Goal: Task Accomplishment & Management: Use online tool/utility

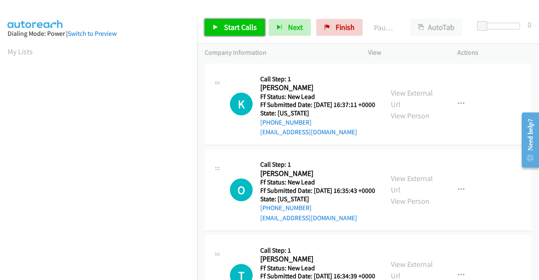
click at [238, 24] on span "Start Calls" at bounding box center [240, 27] width 33 height 10
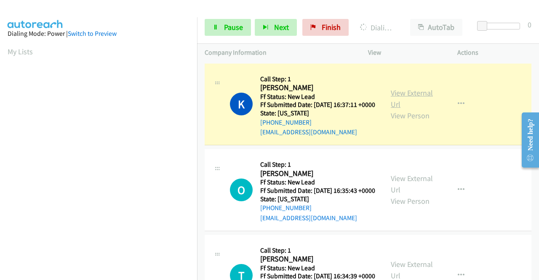
click at [398, 98] on link "View External Url" at bounding box center [412, 98] width 42 height 21
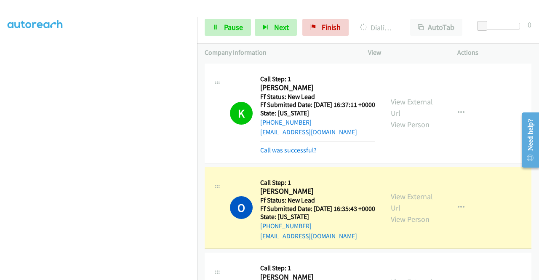
drag, startPoint x: 0, startPoint y: 100, endPoint x: 18, endPoint y: 102, distance: 17.8
click at [0, 100] on aside "Dialing Mode: Power | Switch to Preview My Lists" at bounding box center [98, 64] width 197 height 466
click at [416, 206] on link "View External Url" at bounding box center [412, 202] width 42 height 21
click at [197, 109] on nav "Dialing Mode: Power | Switch to Preview My Lists" at bounding box center [99, 157] width 198 height 280
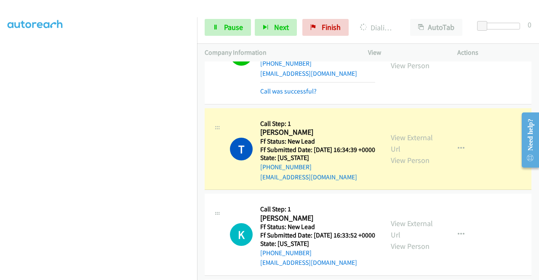
scroll to position [208, 0]
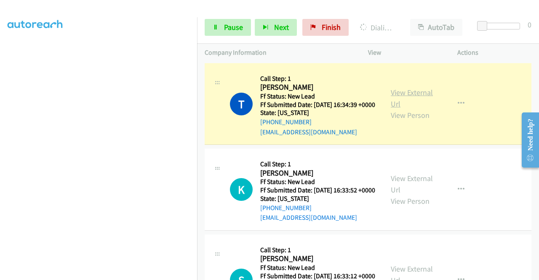
click at [394, 109] on link "View External Url" at bounding box center [412, 98] width 42 height 21
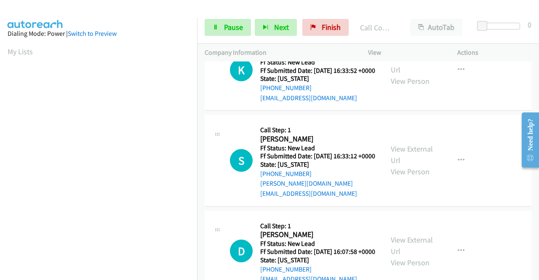
scroll to position [349, 0]
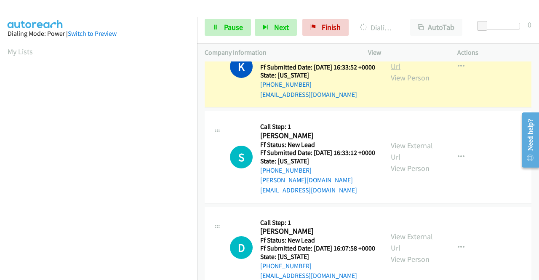
click at [398, 71] on link "View External Url" at bounding box center [412, 60] width 42 height 21
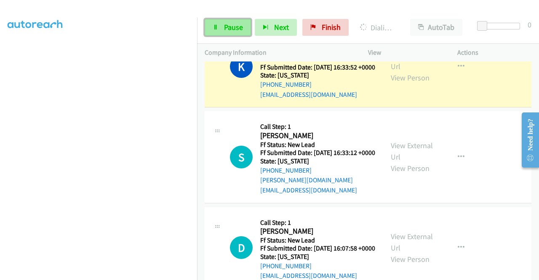
click at [233, 25] on span "Pause" at bounding box center [233, 27] width 19 height 10
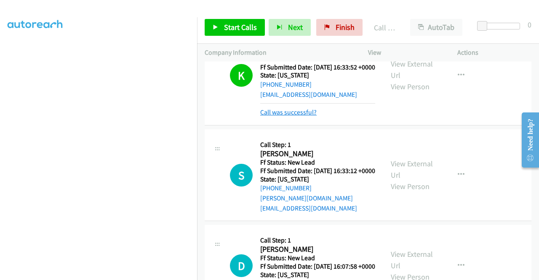
click at [293, 116] on link "Call was successful?" at bounding box center [288, 112] width 56 height 8
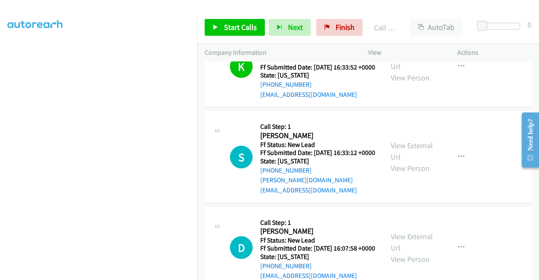
click at [448, 100] on div "View External Url View Person View External Url Email Schedule/Manage Callback …" at bounding box center [431, 66] width 97 height 67
click at [455, 75] on button "button" at bounding box center [461, 66] width 23 height 17
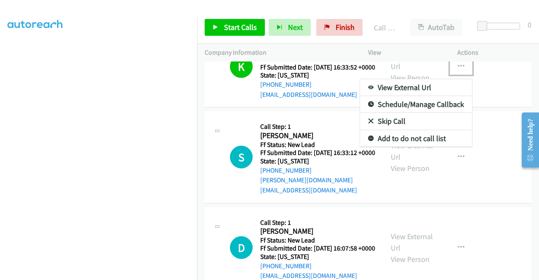
click at [392, 147] on link "Add to do not call list" at bounding box center [416, 138] width 112 height 17
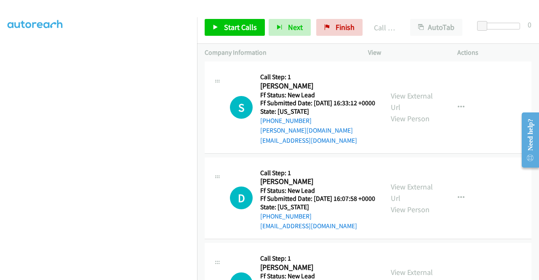
scroll to position [392, 0]
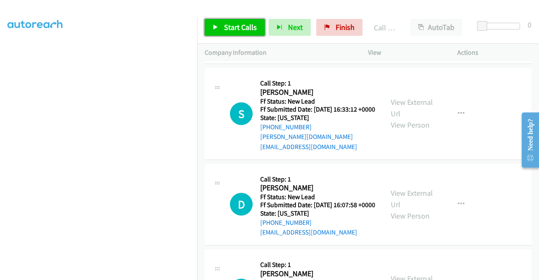
click at [249, 31] on span "Start Calls" at bounding box center [240, 27] width 33 height 10
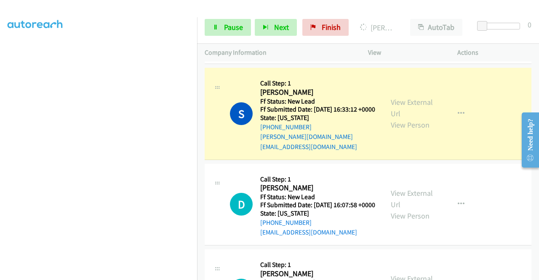
click at [408, 127] on div "View External Url View Person View External Url Email Schedule/Manage Callback …" at bounding box center [431, 113] width 97 height 76
click at [407, 128] on div "View External Url View Person" at bounding box center [413, 113] width 44 height 34
click at [398, 118] on link "View External Url" at bounding box center [412, 107] width 42 height 21
click at [0, 169] on aside "Dialing Mode: Power | Switch to Preview My Lists" at bounding box center [98, 64] width 197 height 466
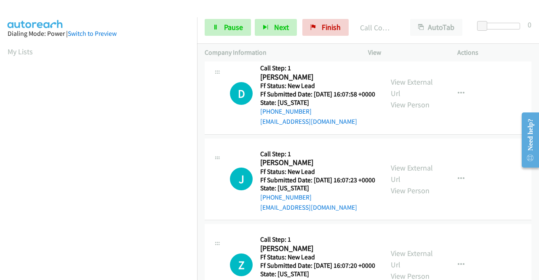
scroll to position [538, 0]
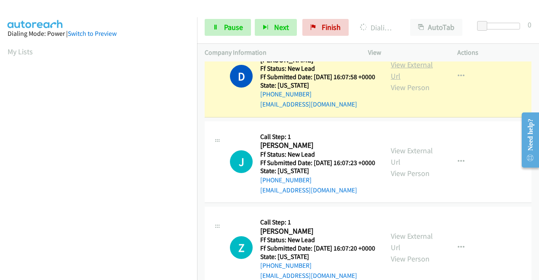
click at [401, 81] on link "View External Url" at bounding box center [412, 70] width 42 height 21
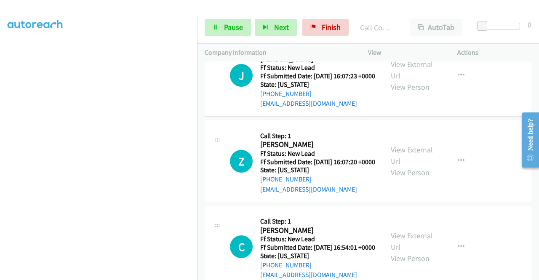
scroll to position [650, 0]
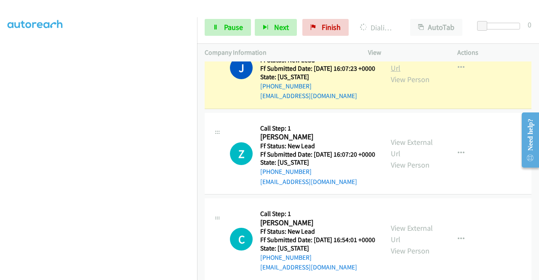
click at [404, 73] on link "View External Url" at bounding box center [412, 62] width 42 height 21
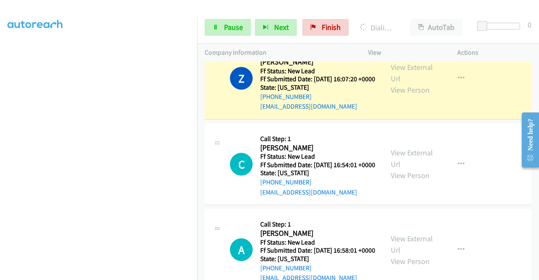
scroll to position [192, 0]
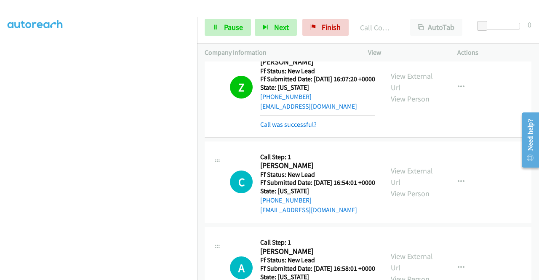
click at [399, 104] on div "View External Url View Person" at bounding box center [413, 87] width 44 height 34
click at [396, 92] on link "View External Url" at bounding box center [412, 81] width 42 height 21
click at [212, 17] on div "Start Calls Pause Next Finish Call Completed AutoTab AutoTab 0" at bounding box center [368, 27] width 342 height 32
click at [214, 26] on icon at bounding box center [216, 28] width 6 height 6
click at [214, 26] on div "Start Calls Pause Next Finish" at bounding box center [279, 27] width 148 height 17
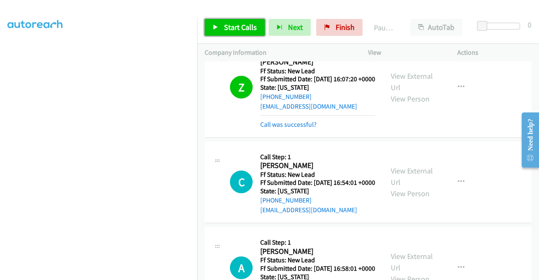
click at [214, 26] on icon at bounding box center [216, 28] width 6 height 6
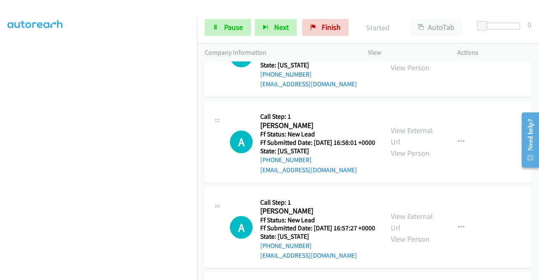
scroll to position [871, 0]
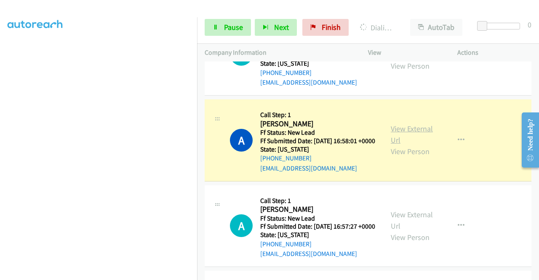
click at [414, 145] on link "View External Url" at bounding box center [412, 134] width 42 height 21
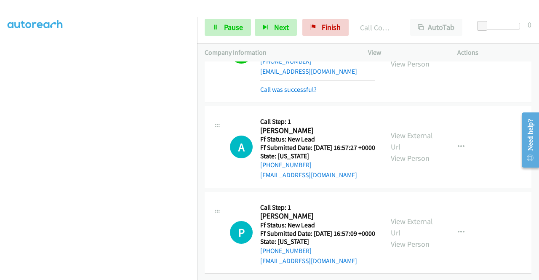
scroll to position [1061, 0]
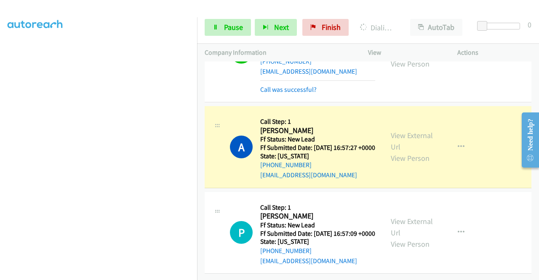
click at [410, 130] on div "View External Url View Person" at bounding box center [413, 147] width 44 height 34
click at [410, 131] on link "View External Url" at bounding box center [412, 141] width 42 height 21
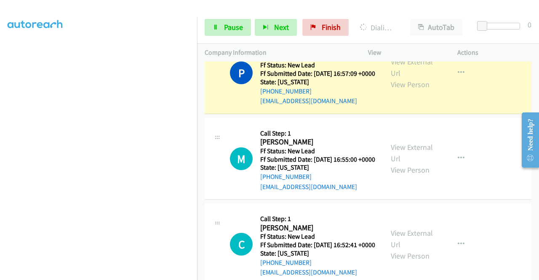
scroll to position [1146, 0]
click at [418, 78] on link "View External Url" at bounding box center [412, 67] width 42 height 21
click at [225, 22] on span "Pause" at bounding box center [233, 27] width 19 height 10
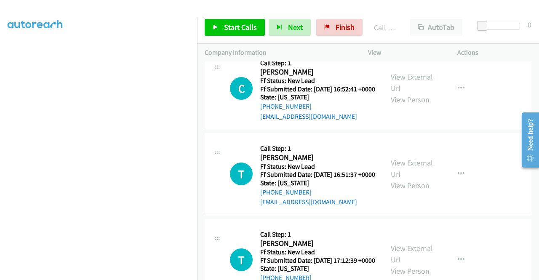
scroll to position [1308, 0]
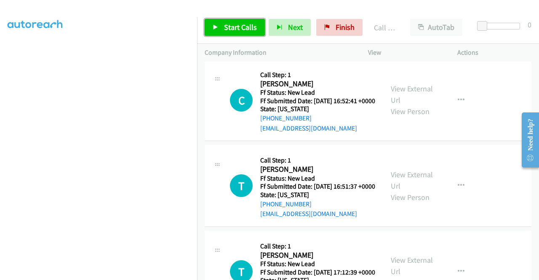
click at [235, 34] on link "Start Calls" at bounding box center [235, 27] width 60 height 17
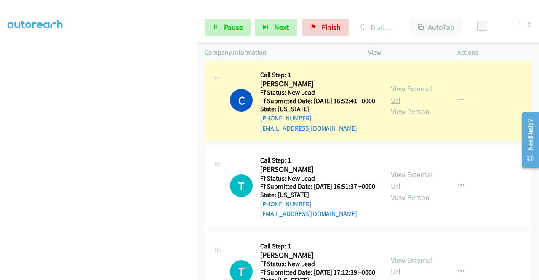
click at [409, 105] on link "View External Url" at bounding box center [412, 94] width 42 height 21
click at [0, 205] on aside "Dialing Mode: Power | Switch to Preview My Lists" at bounding box center [98, 64] width 197 height 466
click at [219, 35] on link "Pause" at bounding box center [228, 27] width 46 height 17
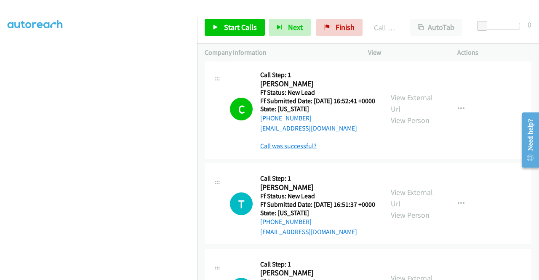
click at [296, 150] on link "Call was successful?" at bounding box center [288, 146] width 56 height 8
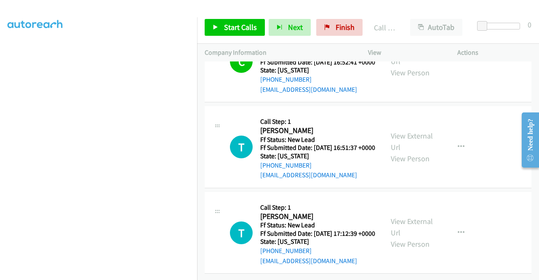
scroll to position [1472, 0]
click at [238, 37] on div "Start Calls Pause Next Finish Call Completed AutoTab AutoTab 0" at bounding box center [368, 27] width 342 height 32
click at [238, 32] on link "Start Calls" at bounding box center [235, 27] width 60 height 17
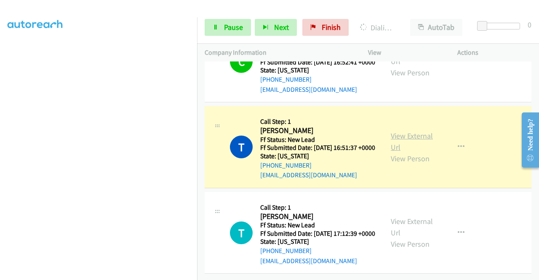
click at [393, 131] on link "View External Url" at bounding box center [412, 141] width 42 height 21
click at [0, 149] on aside "Dialing Mode: Power | Switch to Preview My Lists" at bounding box center [98, 64] width 197 height 466
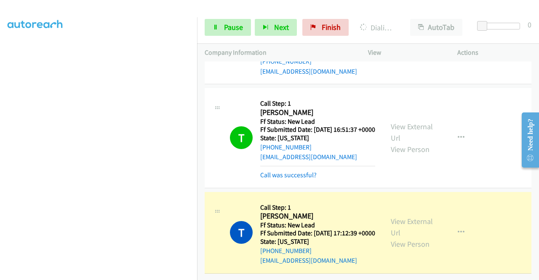
scroll to position [1490, 0]
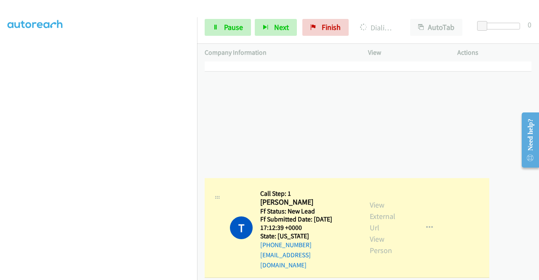
drag, startPoint x: 539, startPoint y: 268, endPoint x: 324, endPoint y: 190, distance: 228.3
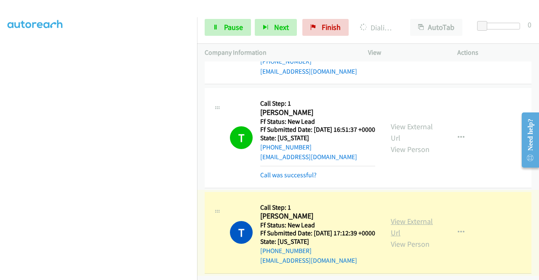
click at [416, 217] on link "View External Url" at bounding box center [412, 227] width 42 height 21
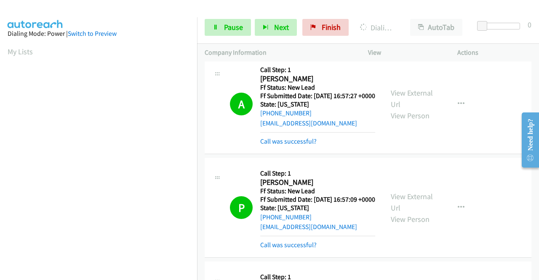
scroll to position [1014, 0]
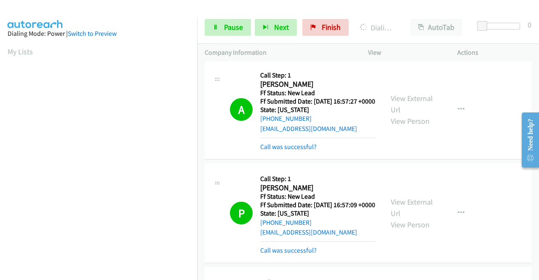
drag, startPoint x: 539, startPoint y: 250, endPoint x: 24, endPoint y: 64, distance: 547.6
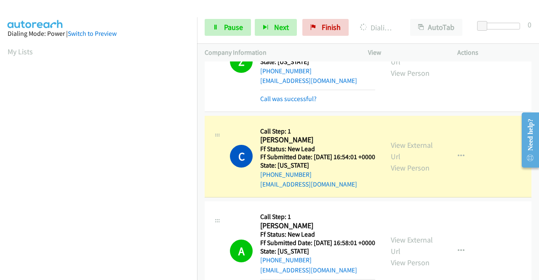
scroll to position [849, 0]
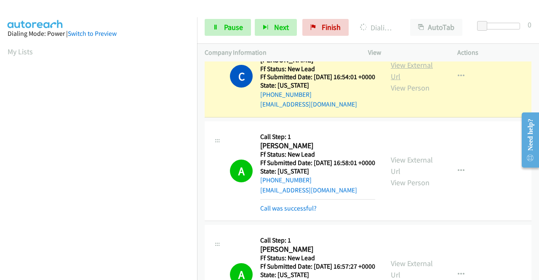
click at [409, 81] on link "View External Url" at bounding box center [412, 70] width 42 height 21
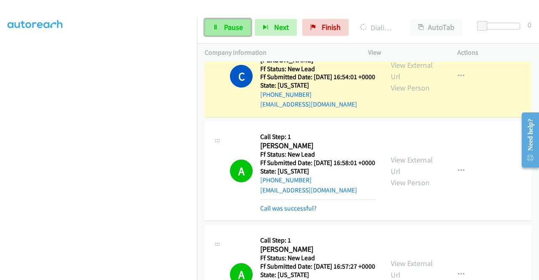
click at [219, 27] on link "Pause" at bounding box center [228, 27] width 46 height 17
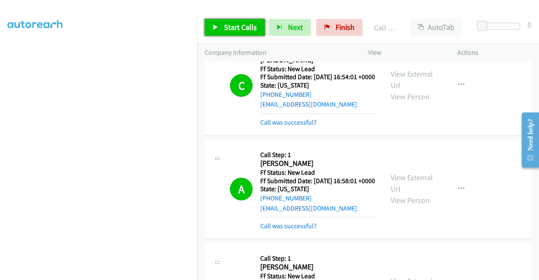
click at [252, 29] on span "Start Calls" at bounding box center [240, 27] width 33 height 10
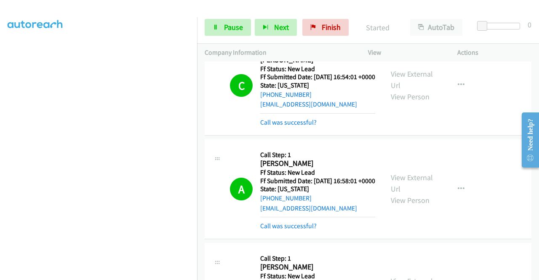
scroll to position [1035, 0]
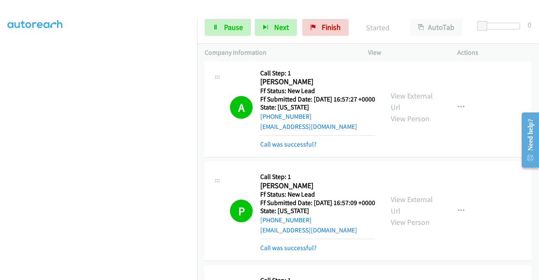
click at [537, 167] on div "Need help?" at bounding box center [530, 139] width 17 height 55
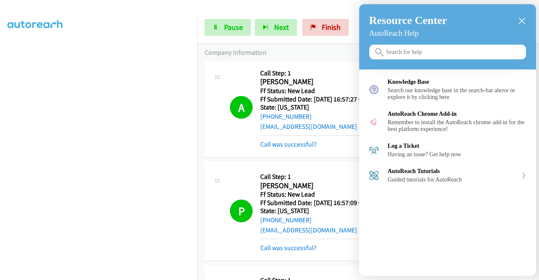
click at [334, 237] on div at bounding box center [269, 140] width 539 height 280
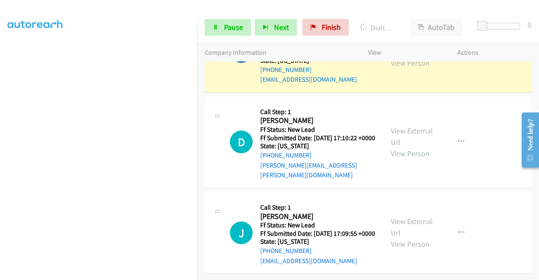
scroll to position [1715, 0]
click at [407, 69] on div "View External Url View Person" at bounding box center [413, 52] width 44 height 34
click at [404, 56] on link "View External Url" at bounding box center [412, 45] width 42 height 21
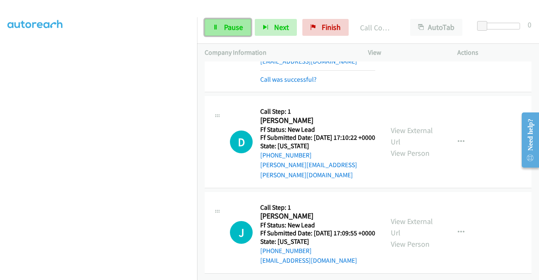
click at [238, 22] on span "Pause" at bounding box center [233, 27] width 19 height 10
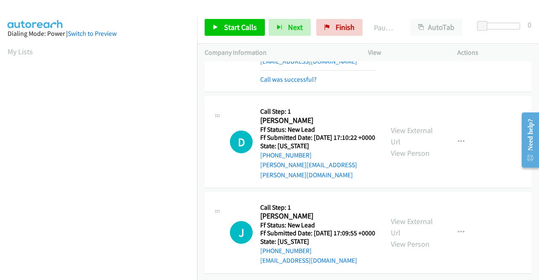
scroll to position [192, 0]
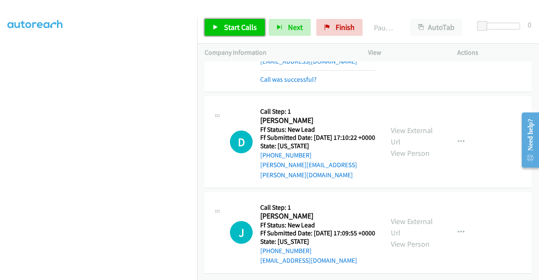
click at [235, 30] on span "Start Calls" at bounding box center [240, 27] width 33 height 10
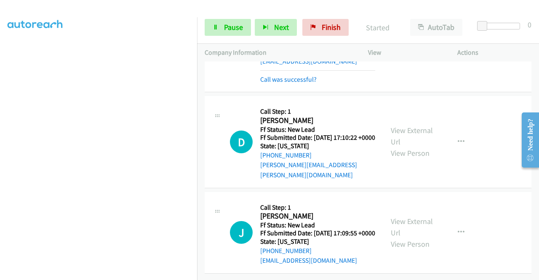
scroll to position [1825, 0]
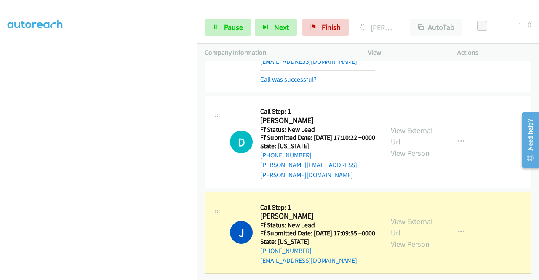
click at [430, 216] on div "View External Url View Person" at bounding box center [413, 233] width 44 height 34
click at [423, 217] on link "View External Url" at bounding box center [412, 227] width 42 height 21
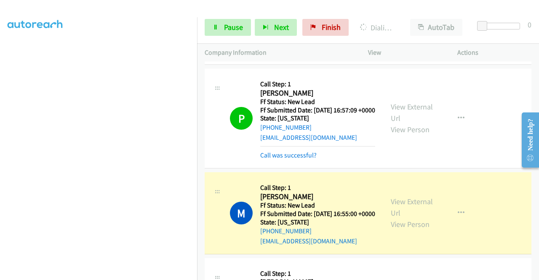
scroll to position [1247, 0]
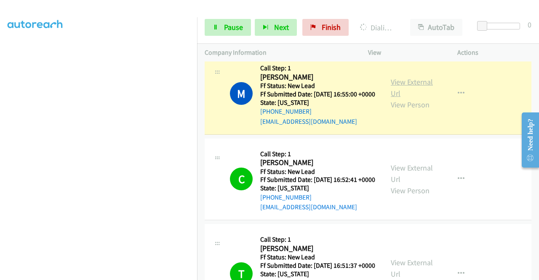
click at [404, 98] on link "View External Url" at bounding box center [412, 87] width 42 height 21
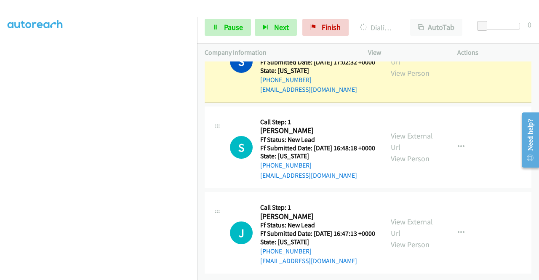
scroll to position [2026, 0]
click at [398, 79] on div "View External Url View Person" at bounding box center [413, 62] width 44 height 34
click at [392, 67] on link "View External Url" at bounding box center [412, 55] width 42 height 21
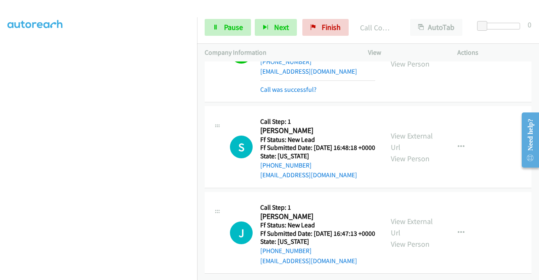
scroll to position [2160, 0]
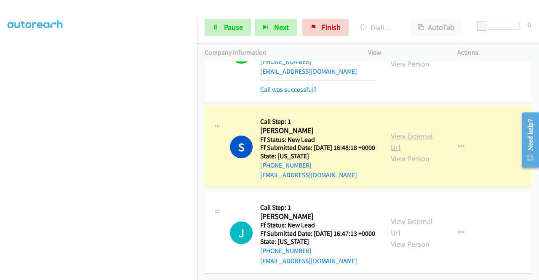
click at [391, 131] on link "View External Url" at bounding box center [412, 141] width 42 height 21
click at [233, 22] on link "Pause" at bounding box center [228, 27] width 46 height 17
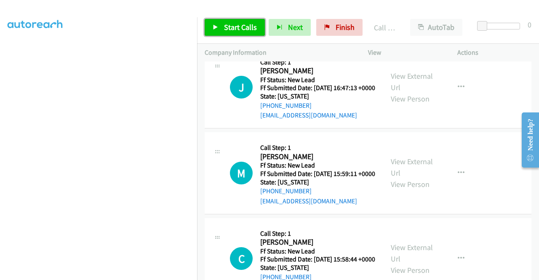
click at [247, 32] on span "Start Calls" at bounding box center [240, 27] width 33 height 10
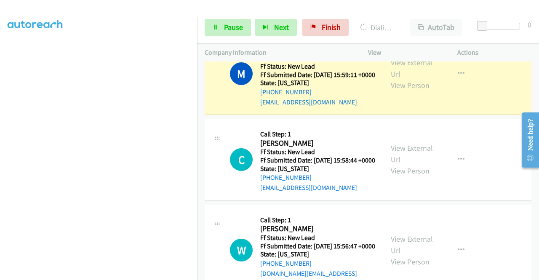
scroll to position [2289, 0]
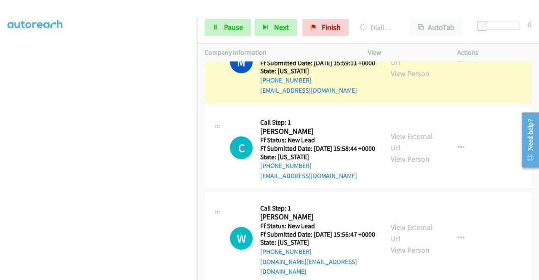
click at [400, 67] on link "View External Url" at bounding box center [412, 56] width 42 height 21
click at [0, 126] on aside "Dialing Mode: Power | Switch to Preview My Lists" at bounding box center [98, 64] width 197 height 466
click at [410, 67] on link "View External Url" at bounding box center [412, 56] width 42 height 21
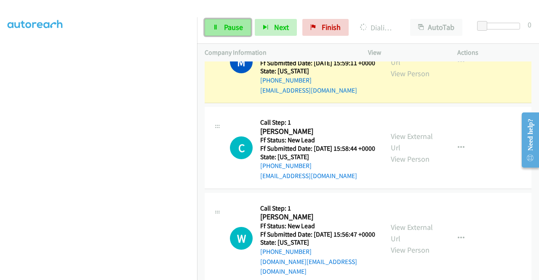
click at [216, 26] on icon at bounding box center [216, 28] width 6 height 6
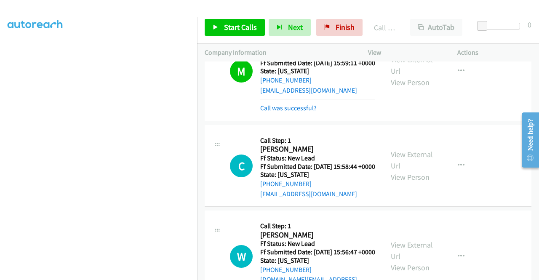
click at [225, 16] on div "Start Calls Pause Next Finish Call Completed AutoTab AutoTab 0" at bounding box center [368, 27] width 342 height 32
click at [224, 20] on link "Start Calls" at bounding box center [235, 27] width 60 height 17
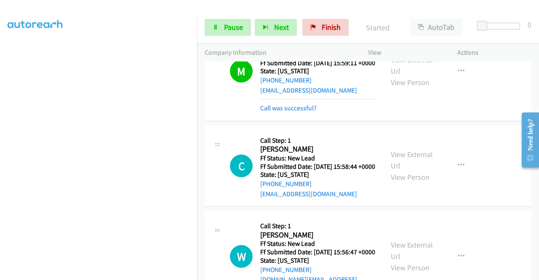
scroll to position [2495, 0]
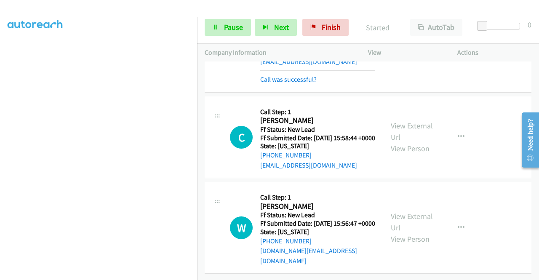
click at [0, 112] on aside "Dialing Mode: Power | Switch to Preview My Lists" at bounding box center [98, 64] width 197 height 466
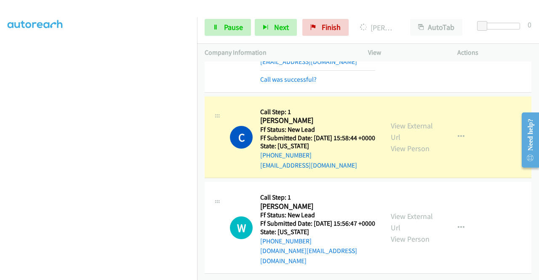
click at [415, 123] on div "View External Url View Person" at bounding box center [413, 137] width 44 height 34
click at [409, 121] on link "View External Url" at bounding box center [412, 131] width 42 height 21
click at [211, 207] on div "W Callback Scheduled Call Step: 1 William Hines America/Phoenix Ff Status: New …" at bounding box center [294, 228] width 179 height 76
click at [216, 32] on link "Pause" at bounding box center [228, 27] width 46 height 17
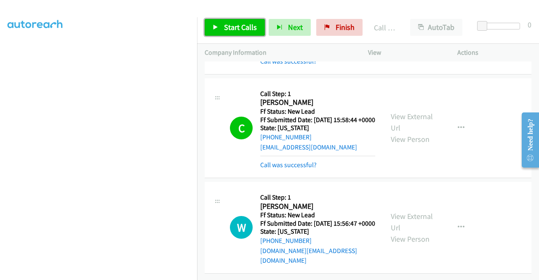
click at [235, 22] on span "Start Calls" at bounding box center [240, 27] width 33 height 10
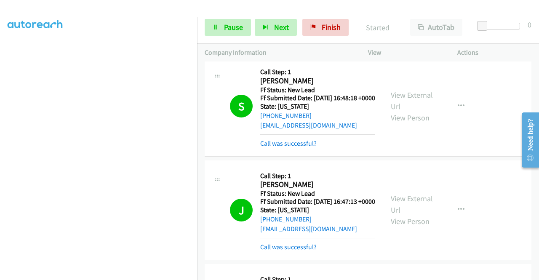
scroll to position [2513, 0]
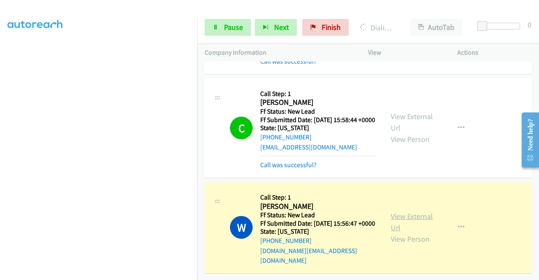
click at [414, 215] on link "View External Url" at bounding box center [412, 221] width 42 height 21
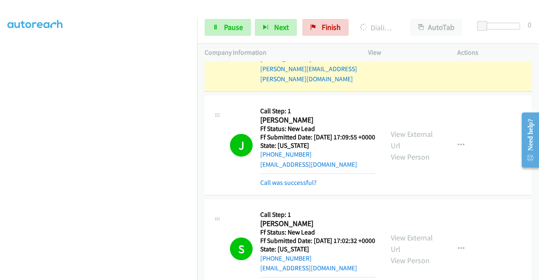
scroll to position [1812, 0]
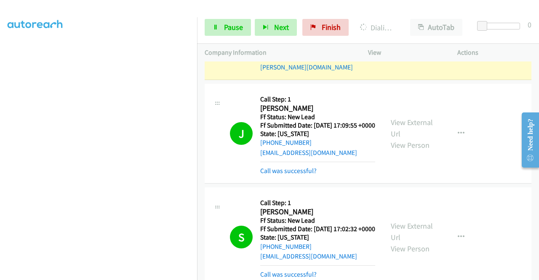
click at [413, 39] on link "View External Url" at bounding box center [412, 28] width 42 height 21
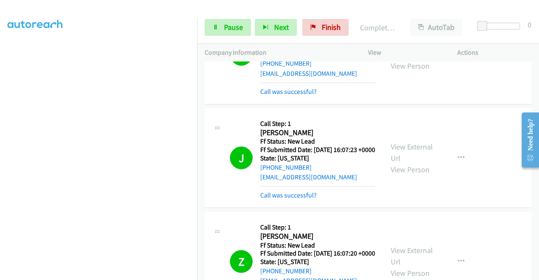
scroll to position [0, 0]
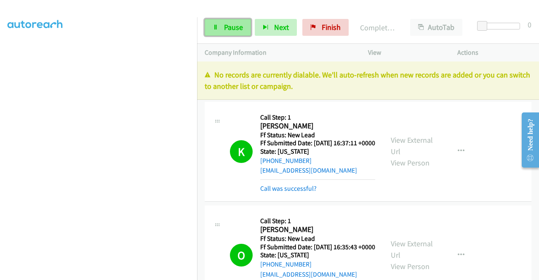
click at [222, 26] on link "Pause" at bounding box center [228, 27] width 46 height 17
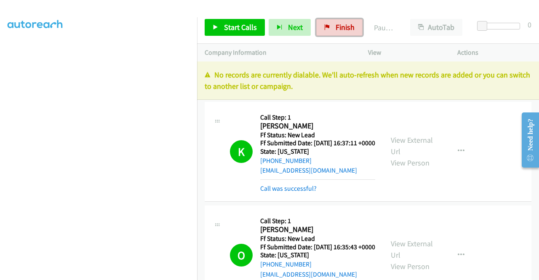
drag, startPoint x: 342, startPoint y: 23, endPoint x: 303, endPoint y: 37, distance: 41.2
click at [342, 23] on span "Finish" at bounding box center [345, 27] width 19 height 10
